Goal: Transaction & Acquisition: Purchase product/service

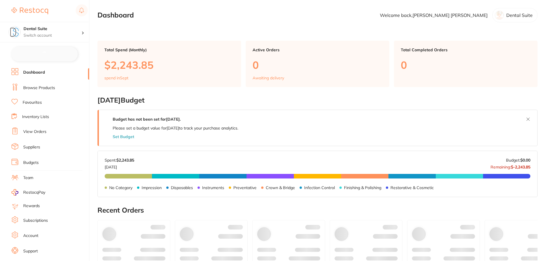
checkbox input "false"
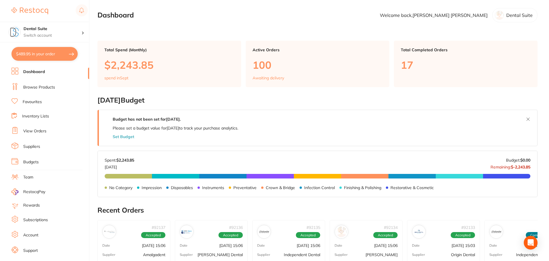
click at [49, 86] on link "Browse Products" at bounding box center [39, 88] width 32 height 6
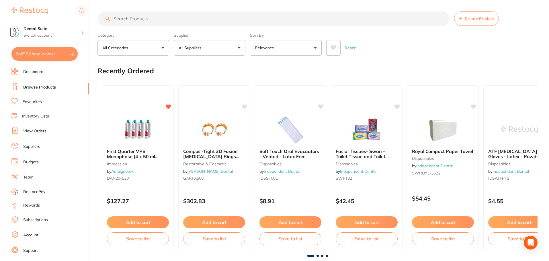
click at [141, 17] on input "search" at bounding box center [274, 18] width 352 height 14
type input "gorilla floss"
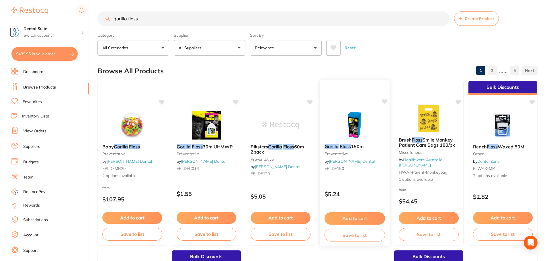
click at [359, 218] on button "Add to cart" at bounding box center [355, 219] width 61 height 12
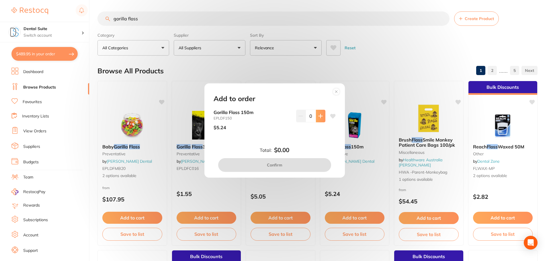
click at [321, 114] on icon at bounding box center [320, 116] width 5 height 5
type input "1"
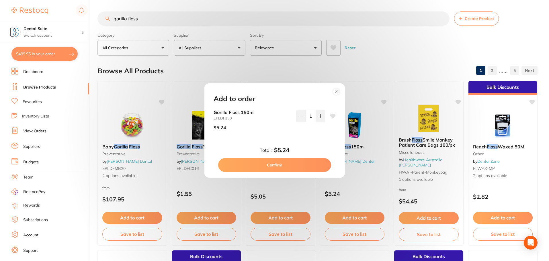
click at [271, 164] on button "Confirm" at bounding box center [274, 165] width 113 height 14
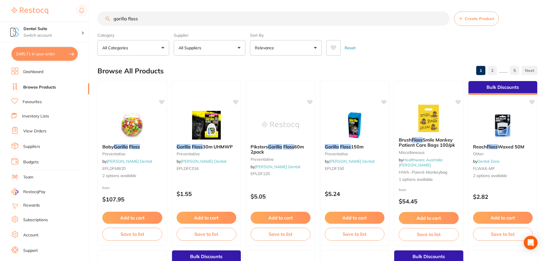
drag, startPoint x: 136, startPoint y: 19, endPoint x: 101, endPoint y: 15, distance: 35.5
click at [100, 16] on input "gorilla floss" at bounding box center [274, 18] width 352 height 14
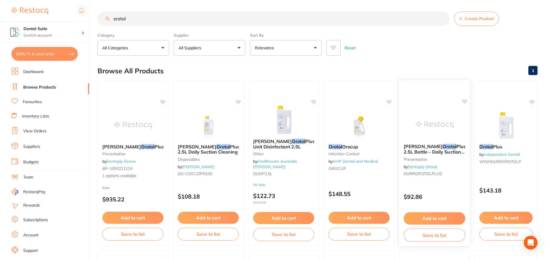
type input "orotol"
click at [434, 220] on button "Add to cart" at bounding box center [435, 219] width 62 height 12
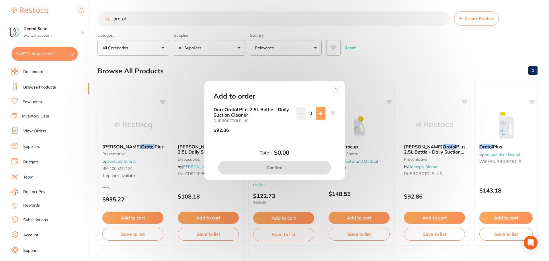
click at [321, 111] on icon at bounding box center [320, 113] width 5 height 5
type input "2"
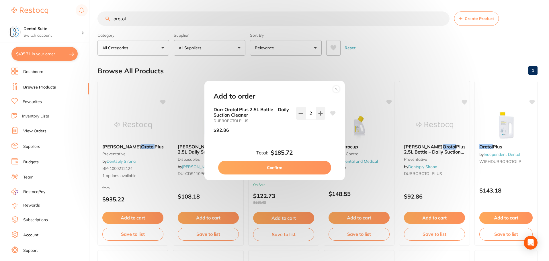
click at [279, 166] on button "Confirm" at bounding box center [274, 168] width 113 height 14
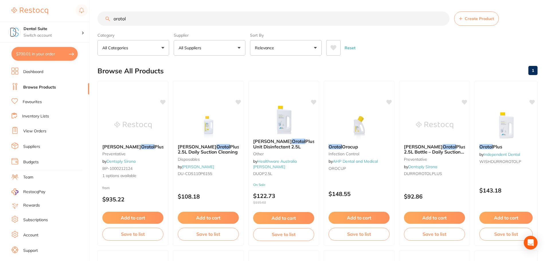
click at [46, 56] on button "$700.01 in your order" at bounding box center [44, 54] width 66 height 14
checkbox input "true"
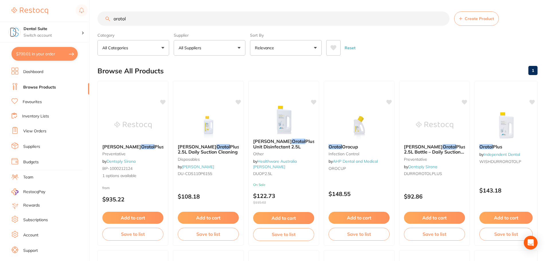
checkbox input "true"
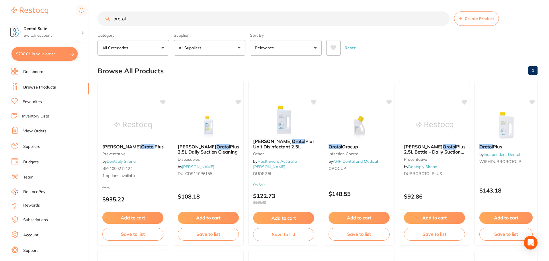
checkbox input "true"
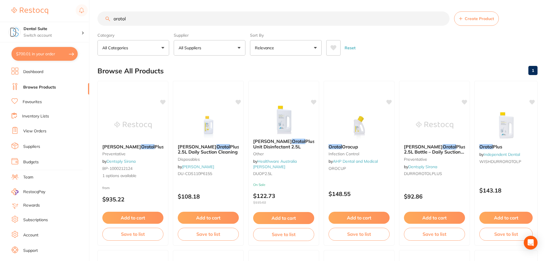
checkbox input "true"
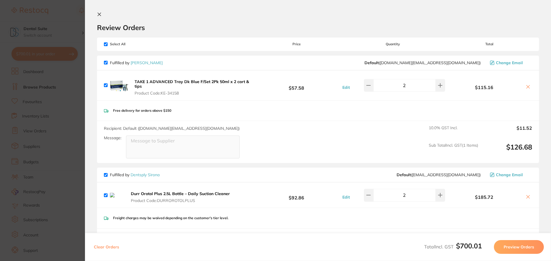
click at [100, 15] on icon at bounding box center [99, 14] width 3 height 3
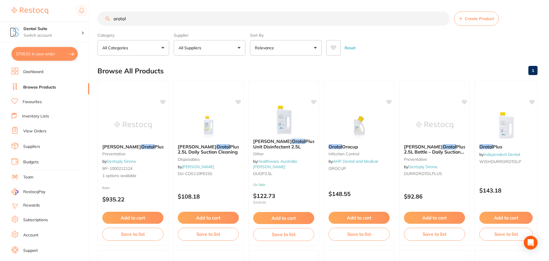
click at [200, 52] on button "All Suppliers" at bounding box center [210, 47] width 72 height 15
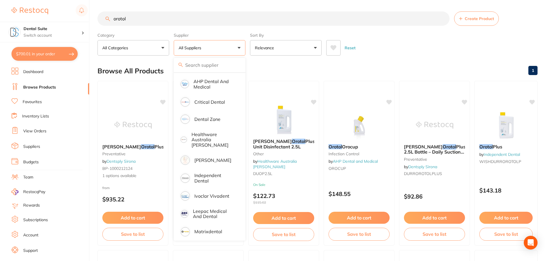
drag, startPoint x: 139, startPoint y: 17, endPoint x: 100, endPoint y: 13, distance: 39.3
click at [100, 13] on input "orotol" at bounding box center [274, 18] width 352 height 14
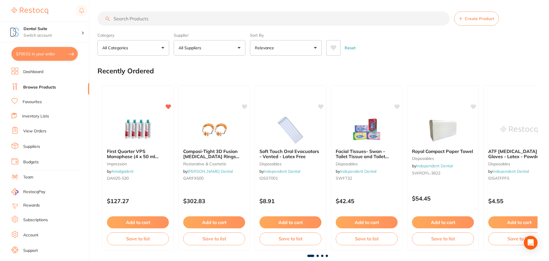
click at [226, 49] on button "All Suppliers" at bounding box center [210, 47] width 72 height 15
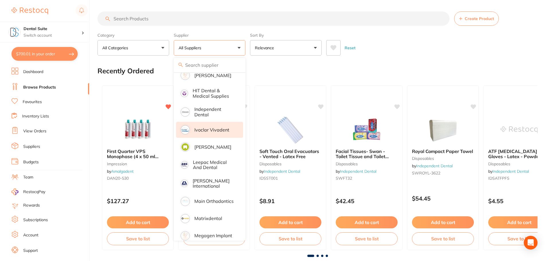
scroll to position [376, 0]
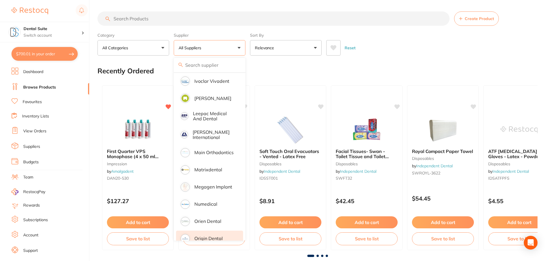
click at [207, 236] on p "Origin Dental" at bounding box center [209, 238] width 28 height 5
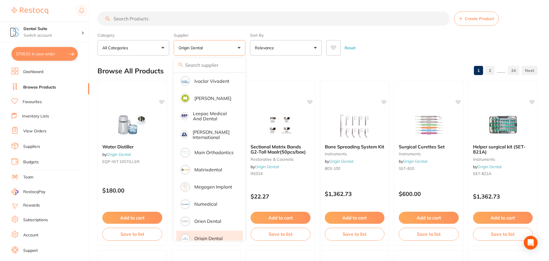
click at [402, 46] on div "Reset" at bounding box center [430, 46] width 207 height 20
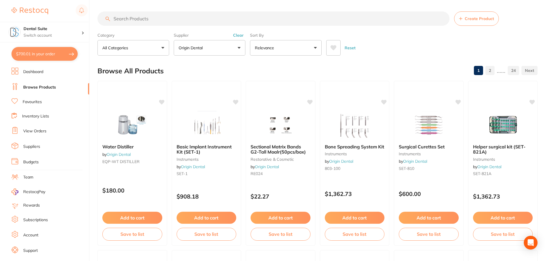
click at [143, 15] on input "search" at bounding box center [274, 18] width 352 height 14
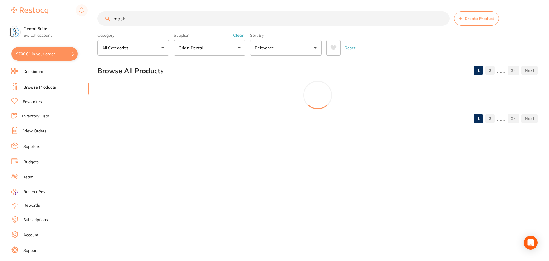
scroll to position [323, 0]
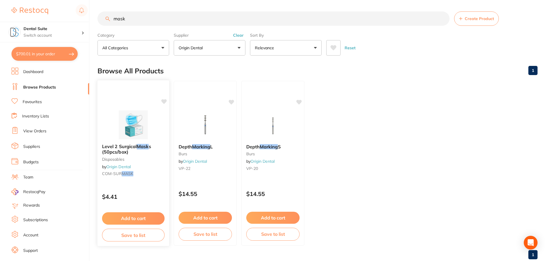
type input "mask"
click at [131, 217] on button "Add to cart" at bounding box center [133, 219] width 63 height 12
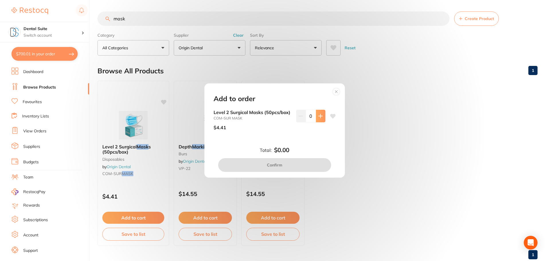
click at [319, 114] on icon at bounding box center [321, 116] width 4 height 4
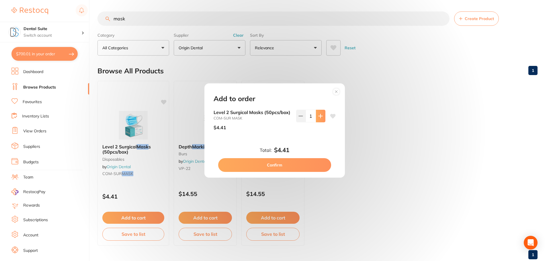
click at [319, 114] on icon at bounding box center [321, 116] width 4 height 4
click at [319, 113] on button at bounding box center [320, 116] width 9 height 13
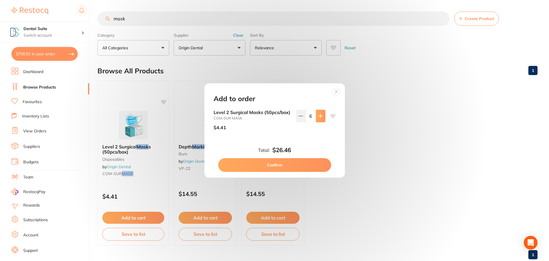
click at [319, 113] on button at bounding box center [320, 116] width 9 height 13
type input "10"
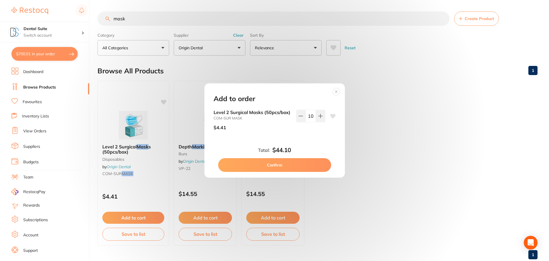
click at [282, 163] on button "Confirm" at bounding box center [274, 165] width 113 height 14
checkbox input "false"
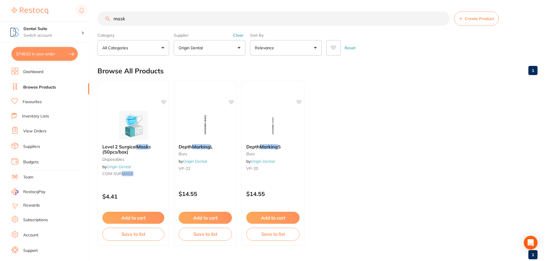
drag, startPoint x: 153, startPoint y: 22, endPoint x: 106, endPoint y: 20, distance: 46.6
click at [106, 20] on div "mask Create Product" at bounding box center [318, 18] width 440 height 14
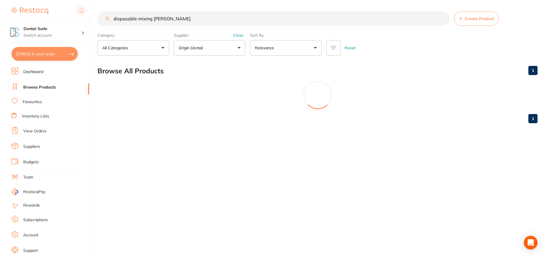
scroll to position [269, 0]
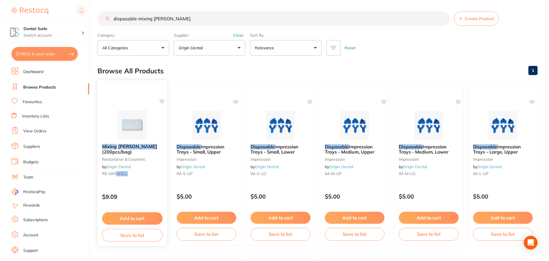
type input "disposable mixing wells"
click at [133, 217] on button "Add to cart" at bounding box center [132, 219] width 61 height 12
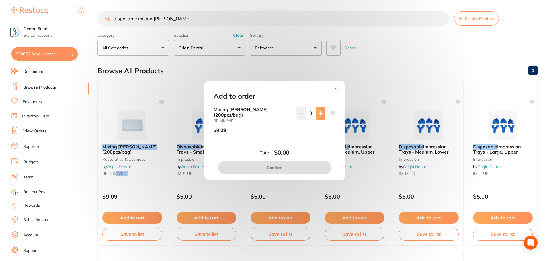
click at [322, 117] on button at bounding box center [320, 113] width 9 height 13
type input "2"
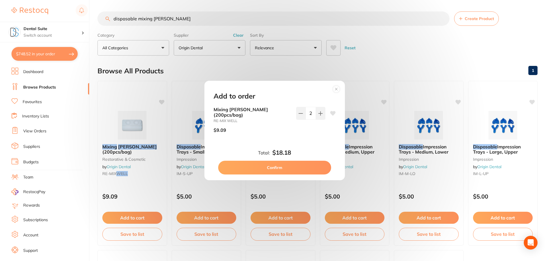
click at [275, 167] on button "Confirm" at bounding box center [274, 168] width 113 height 14
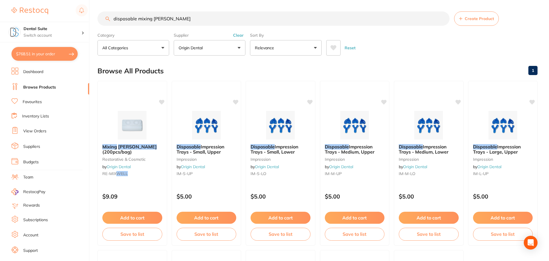
drag, startPoint x: 171, startPoint y: 18, endPoint x: 109, endPoint y: 16, distance: 61.7
click at [109, 16] on input "disposable mixing wells" at bounding box center [274, 18] width 352 height 14
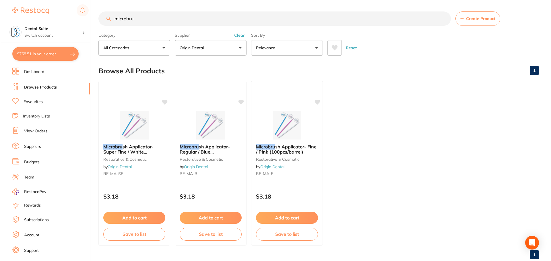
scroll to position [189, 0]
type input "microbru"
click at [285, 156] on div "Microbru sh Applicator- Fine / Pink (100pcs/barrel) restorative & cosmetic by O…" at bounding box center [286, 161] width 72 height 44
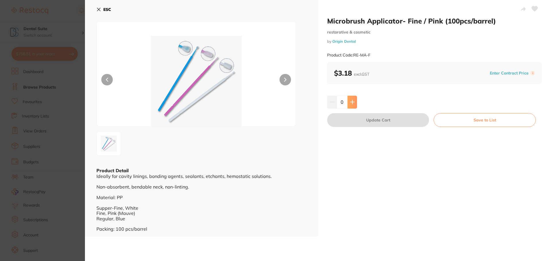
click at [352, 102] on icon at bounding box center [352, 102] width 4 height 4
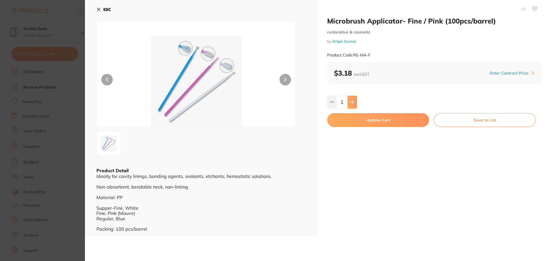
click at [352, 102] on icon at bounding box center [352, 102] width 4 height 4
type input "4"
click at [370, 123] on button "Update Cart" at bounding box center [378, 120] width 102 height 14
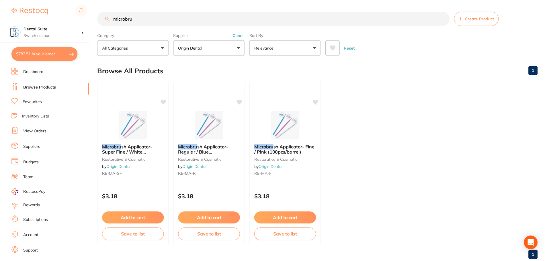
scroll to position [0, 0]
drag, startPoint x: 138, startPoint y: 17, endPoint x: 101, endPoint y: 18, distance: 36.7
click at [101, 18] on input "microbru" at bounding box center [274, 18] width 352 height 14
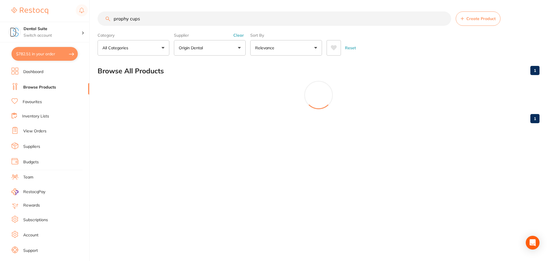
scroll to position [271, 0]
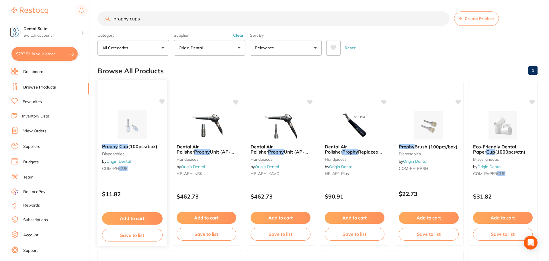
type input "prophy cups"
click at [115, 147] on em "Prophy" at bounding box center [110, 147] width 16 height 6
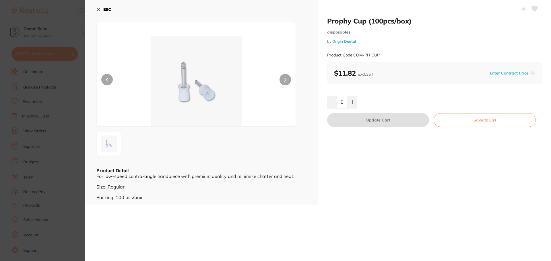
click at [98, 11] on icon at bounding box center [98, 9] width 3 height 3
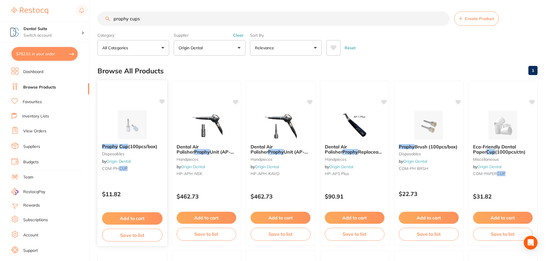
click at [135, 218] on button "Add to cart" at bounding box center [132, 219] width 61 height 12
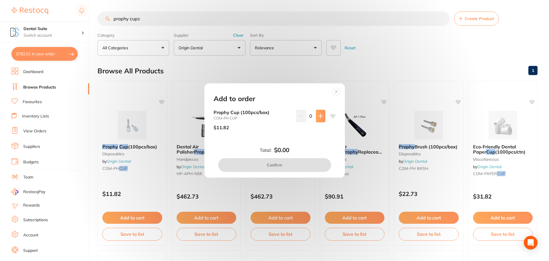
click at [319, 118] on icon at bounding box center [321, 116] width 4 height 4
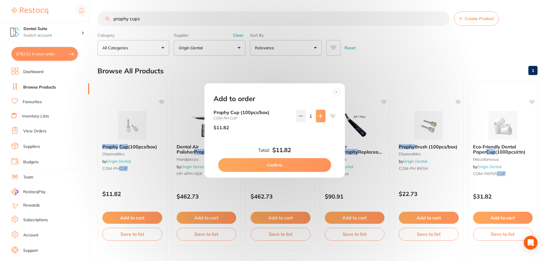
click at [319, 118] on icon at bounding box center [321, 116] width 4 height 4
type input "5"
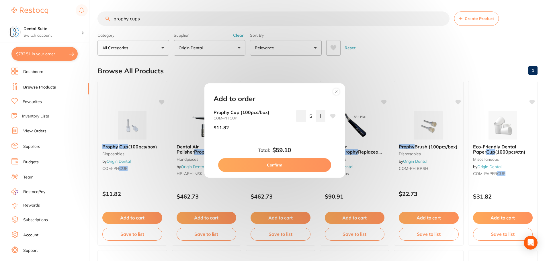
click at [278, 168] on button "Confirm" at bounding box center [274, 165] width 113 height 14
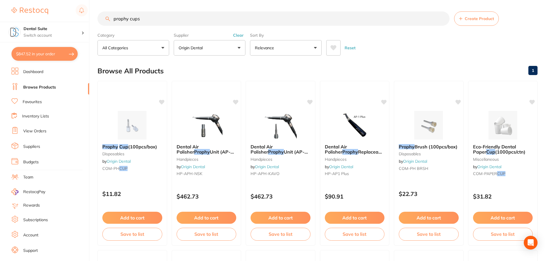
drag, startPoint x: 157, startPoint y: 15, endPoint x: 96, endPoint y: 10, distance: 60.5
click at [96, 9] on div "$847.52 Dental Suite Switch account Dental Suite $847.52 in your order Dashboar…" at bounding box center [274, 130] width 549 height 261
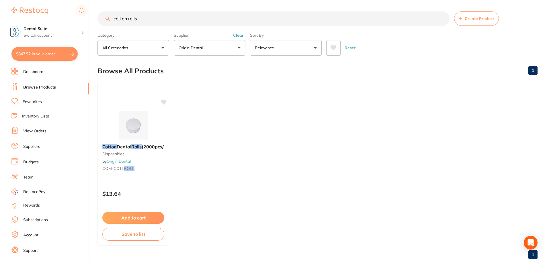
scroll to position [252, 0]
type input "cotton rolls"
click at [131, 220] on button "Add to cart" at bounding box center [133, 219] width 63 height 12
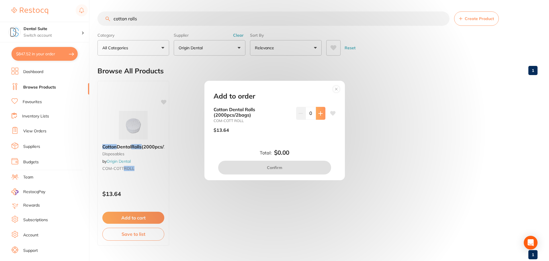
click at [321, 114] on icon at bounding box center [321, 114] width 4 height 4
type input "2"
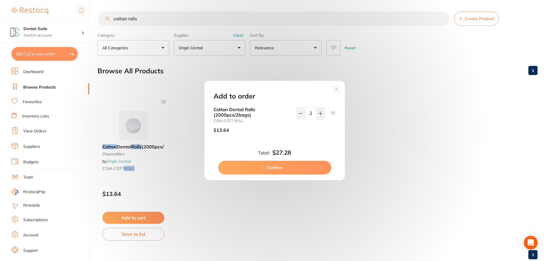
click at [281, 170] on button "Confirm" at bounding box center [274, 168] width 113 height 14
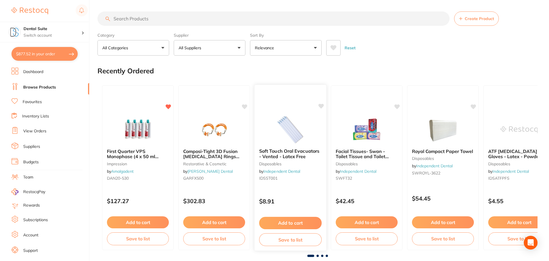
click at [292, 224] on button "Add to cart" at bounding box center [290, 223] width 63 height 12
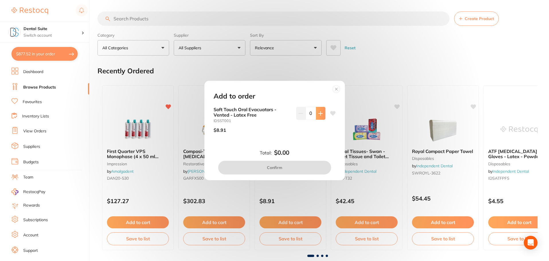
click at [320, 114] on icon at bounding box center [321, 114] width 4 height 4
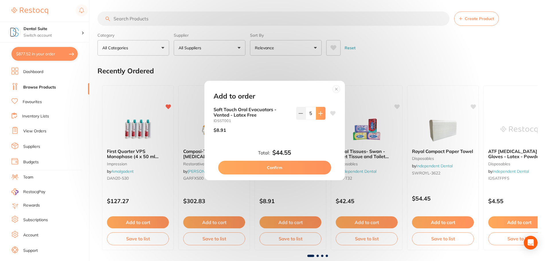
click at [320, 114] on icon at bounding box center [321, 114] width 4 height 4
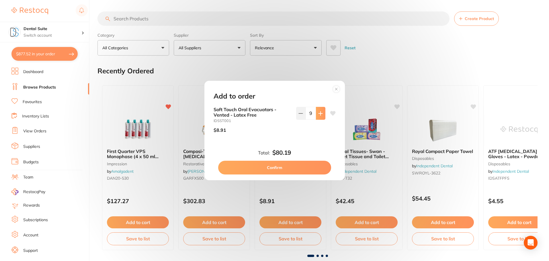
type input "10"
click at [278, 169] on button "Confirm" at bounding box center [274, 168] width 113 height 14
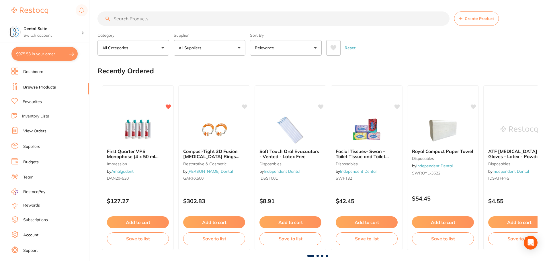
click at [143, 20] on input "search" at bounding box center [274, 18] width 352 height 14
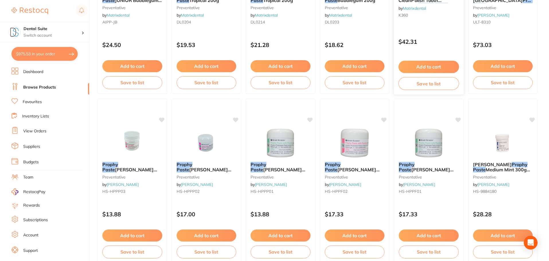
scroll to position [1004, 0]
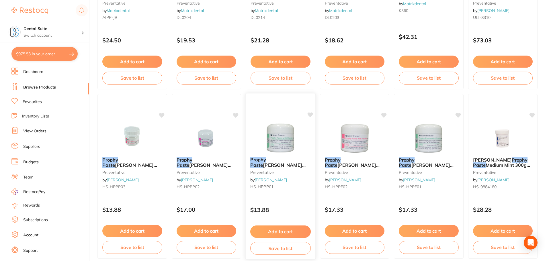
type input "prophy paste"
click at [281, 232] on button "Add to cart" at bounding box center [280, 232] width 61 height 12
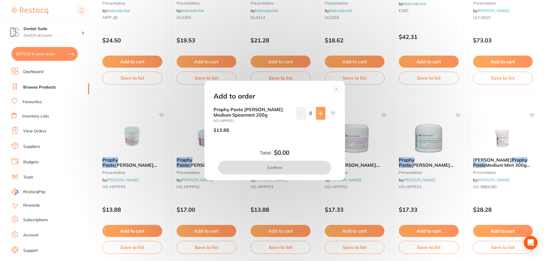
click at [321, 113] on icon at bounding box center [321, 114] width 4 height 4
click at [320, 113] on icon at bounding box center [321, 114] width 4 height 4
type input "3"
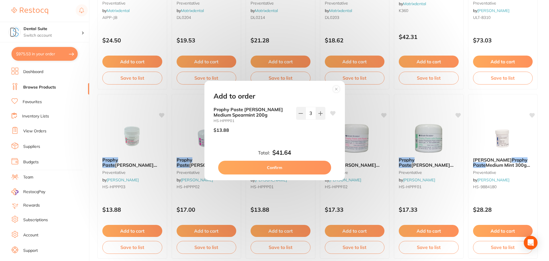
click at [274, 167] on button "Confirm" at bounding box center [274, 168] width 113 height 14
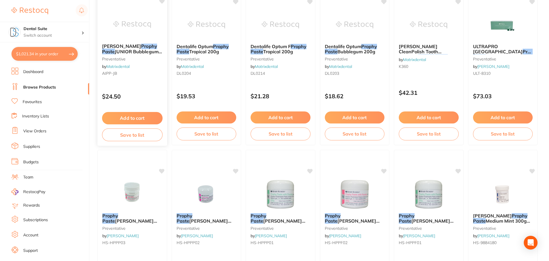
scroll to position [889, 0]
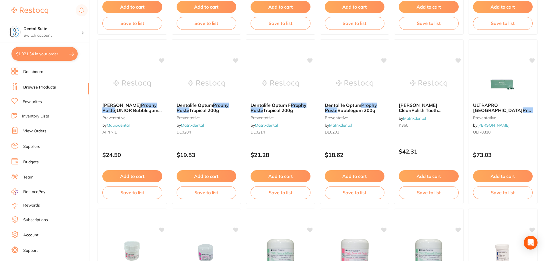
click at [34, 102] on link "Favourites" at bounding box center [32, 102] width 19 height 6
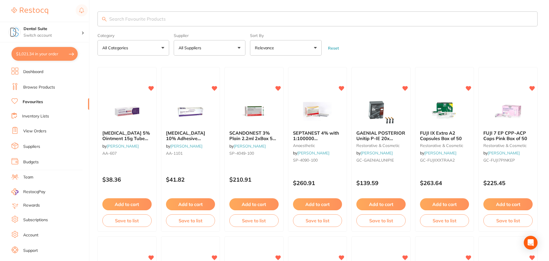
click at [201, 51] on p "All Suppliers" at bounding box center [191, 48] width 25 height 6
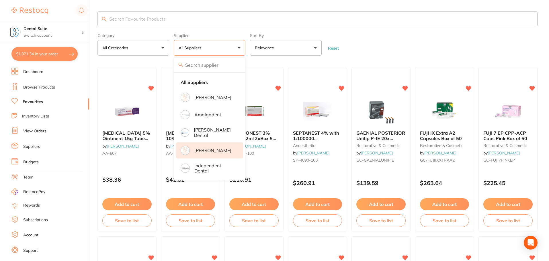
click at [210, 148] on p "[PERSON_NAME]" at bounding box center [213, 150] width 37 height 5
click at [204, 149] on p "[PERSON_NAME]" at bounding box center [213, 150] width 37 height 5
click at [205, 148] on p "[PERSON_NAME]" at bounding box center [213, 150] width 37 height 5
click at [137, 21] on input "search" at bounding box center [318, 18] width 440 height 15
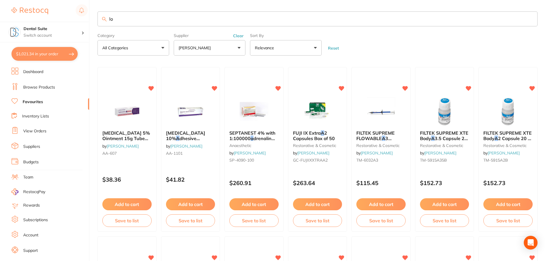
type input "l"
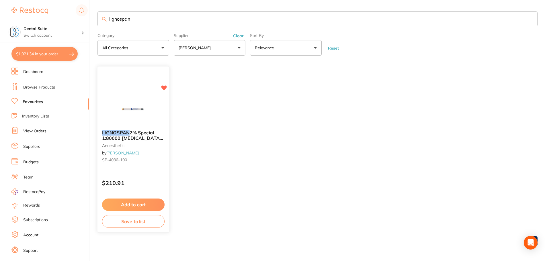
type input "lignospan"
click at [136, 203] on button "Add to cart" at bounding box center [133, 205] width 63 height 12
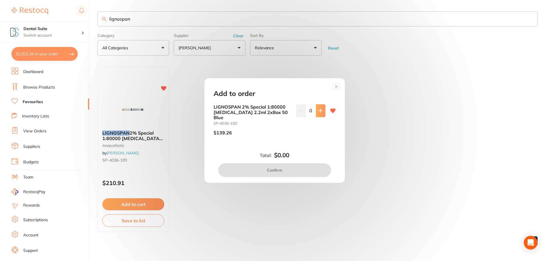
click at [319, 113] on icon at bounding box center [321, 111] width 4 height 4
type input "1"
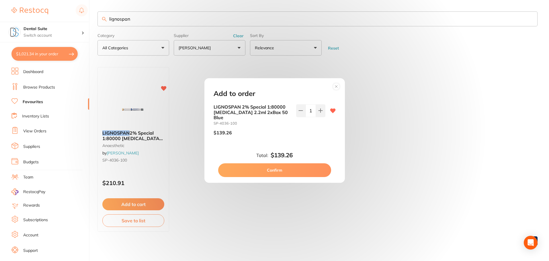
click at [279, 166] on button "Confirm" at bounding box center [274, 171] width 113 height 14
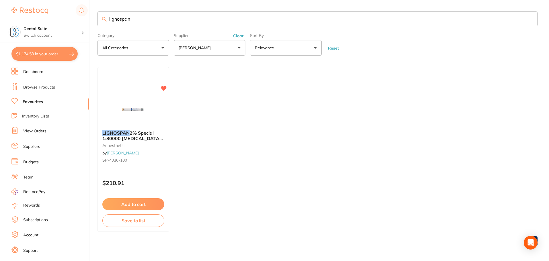
drag, startPoint x: 133, startPoint y: 21, endPoint x: 89, endPoint y: 20, distance: 43.6
click at [89, 20] on div "$1,174.53 Dental Suite Switch account Dental Suite $1,174.53 in your order Dash…" at bounding box center [274, 130] width 549 height 261
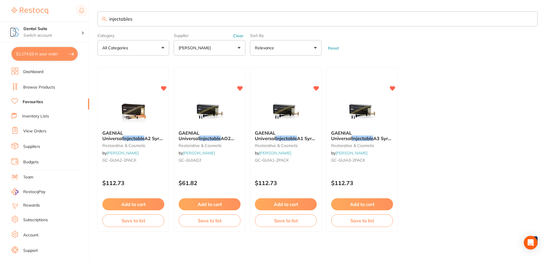
scroll to position [1, 0]
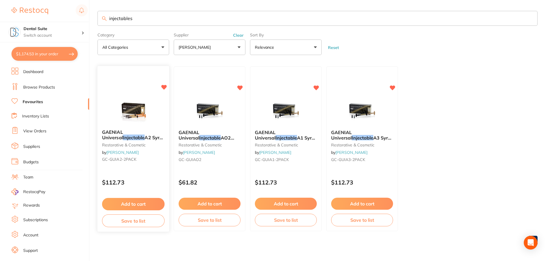
type input "injectables"
click at [133, 204] on button "Add to cart" at bounding box center [133, 204] width 63 height 12
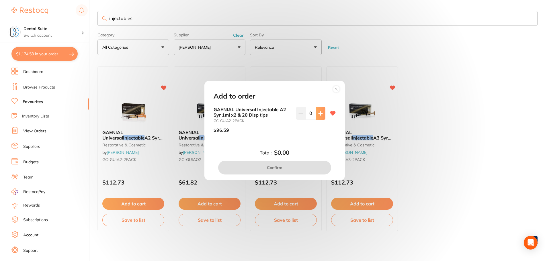
click at [319, 113] on icon at bounding box center [320, 113] width 5 height 5
type input "1"
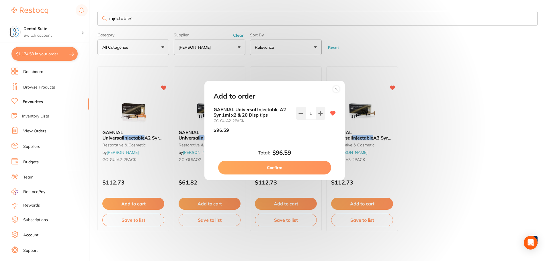
click at [274, 167] on button "Confirm" at bounding box center [274, 168] width 113 height 14
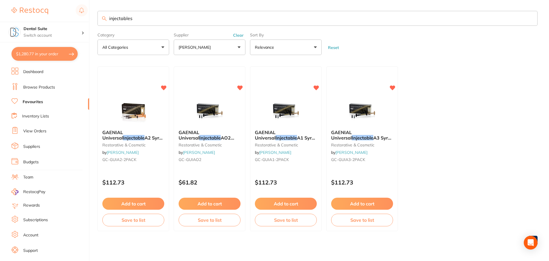
click at [147, 19] on input "injectables" at bounding box center [318, 18] width 440 height 15
type input "injectables a01"
click at [35, 89] on link "Browse Products" at bounding box center [39, 88] width 32 height 6
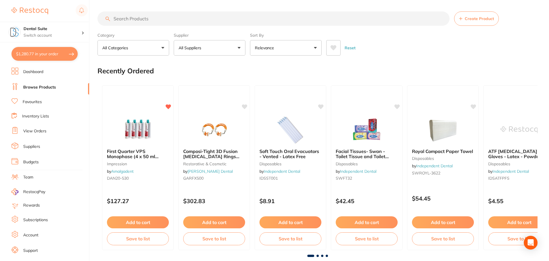
click at [154, 18] on input "search" at bounding box center [274, 18] width 352 height 14
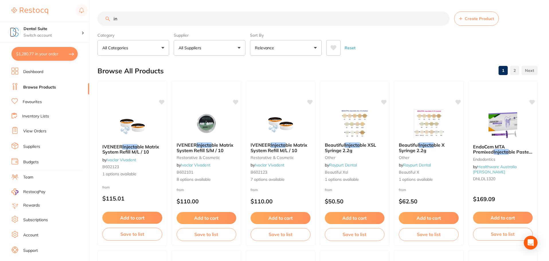
type input "i"
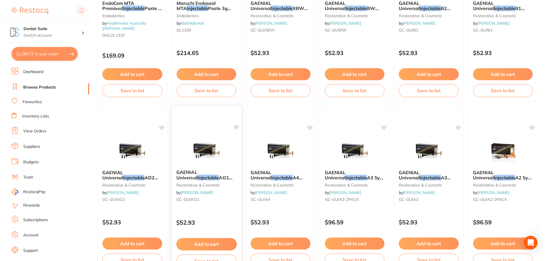
scroll to position [230, 0]
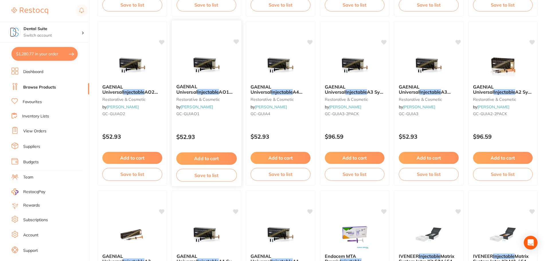
type input "injectables"
click at [205, 160] on button "Add to cart" at bounding box center [206, 159] width 61 height 12
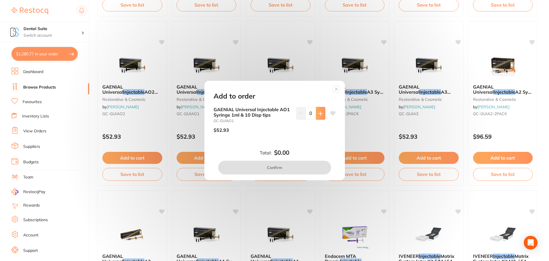
click at [320, 113] on icon at bounding box center [321, 114] width 4 height 4
type input "2"
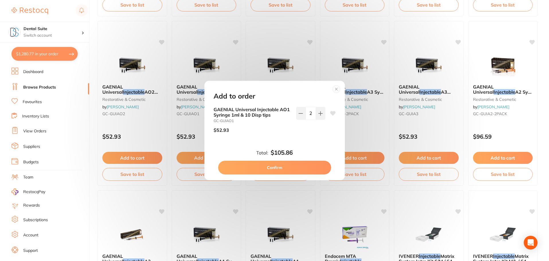
click at [272, 169] on button "Confirm" at bounding box center [274, 168] width 113 height 14
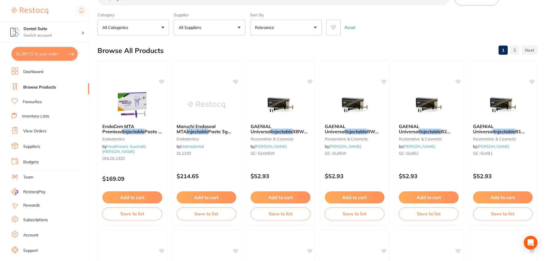
scroll to position [0, 0]
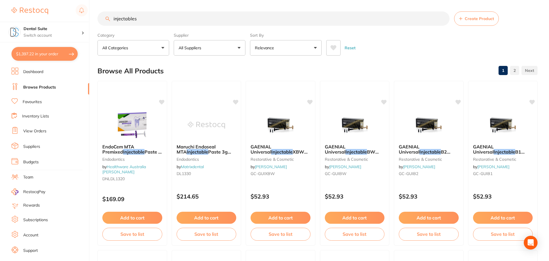
drag, startPoint x: 146, startPoint y: 15, endPoint x: 80, endPoint y: 20, distance: 66.4
click at [80, 20] on div "$1,397.22 Dental Suite Switch account Dental Suite $1,397.22 in your order Dash…" at bounding box center [274, 130] width 549 height 261
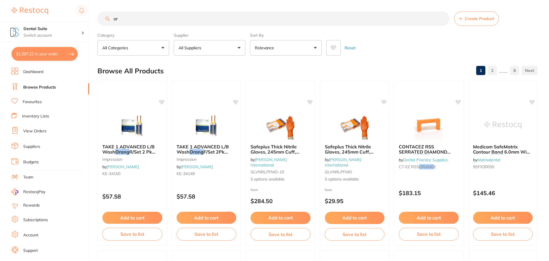
type input "o"
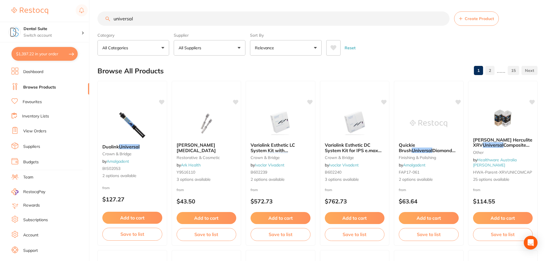
type input "universal"
click at [215, 51] on button "All Suppliers" at bounding box center [210, 47] width 72 height 15
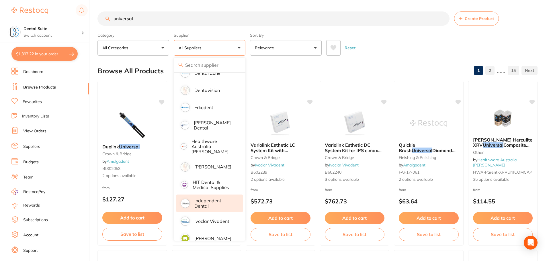
scroll to position [201, 0]
click at [215, 197] on p "Independent Dental" at bounding box center [215, 202] width 41 height 11
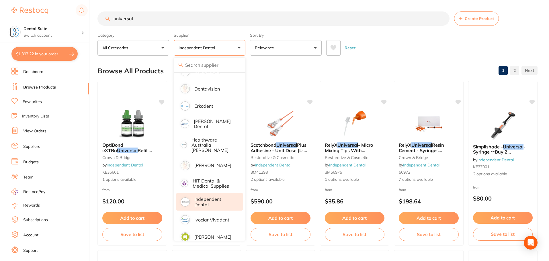
click at [398, 47] on div "Reset" at bounding box center [430, 46] width 207 height 20
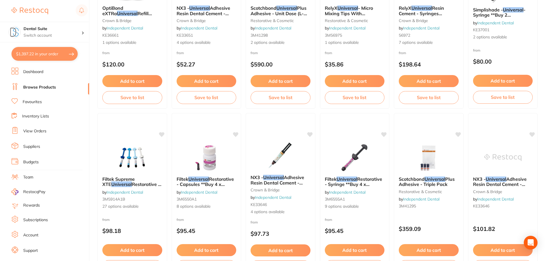
scroll to position [230, 0]
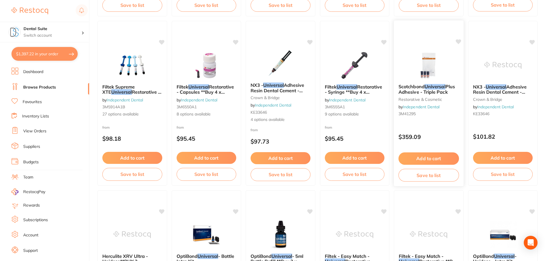
click at [434, 159] on button "Add to cart" at bounding box center [429, 159] width 61 height 12
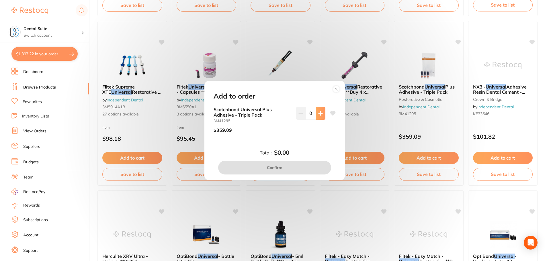
click at [322, 112] on button at bounding box center [320, 113] width 9 height 13
type input "1"
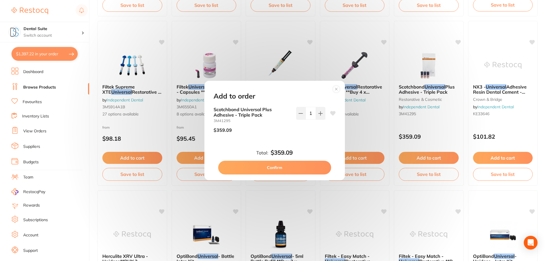
click at [285, 170] on button "Confirm" at bounding box center [274, 168] width 113 height 14
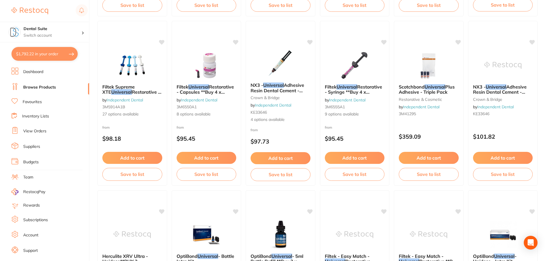
click at [46, 52] on button "$1,792.22 in your order" at bounding box center [44, 54] width 66 height 14
checkbox input "true"
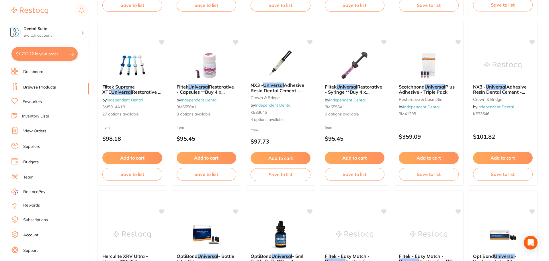
checkbox input "true"
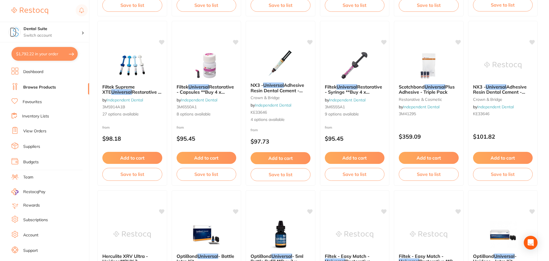
checkbox input "true"
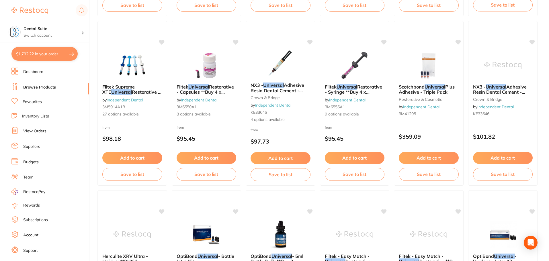
checkbox input "true"
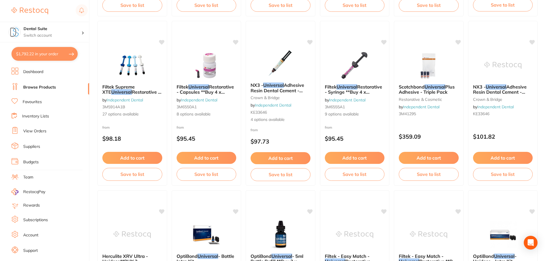
checkbox input "true"
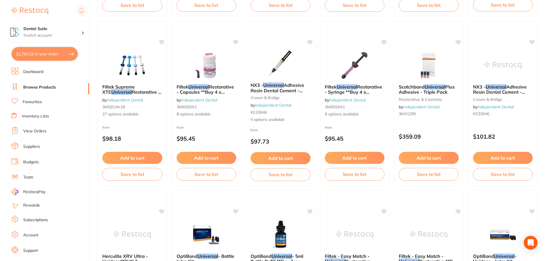
checkbox input "true"
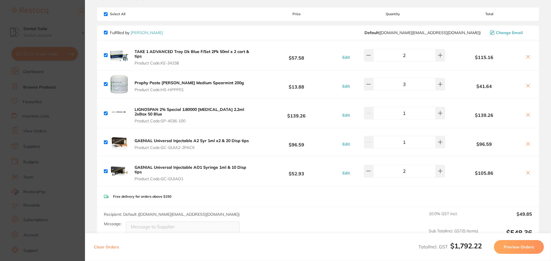
scroll to position [0, 0]
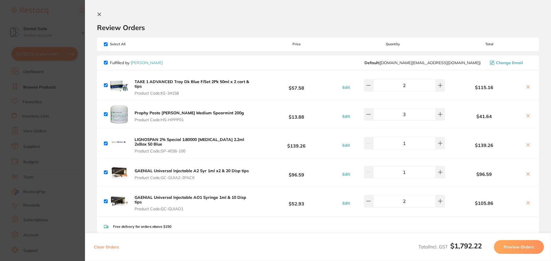
click at [100, 15] on icon at bounding box center [99, 14] width 3 height 3
